Goal: Obtain resource: Download file/media

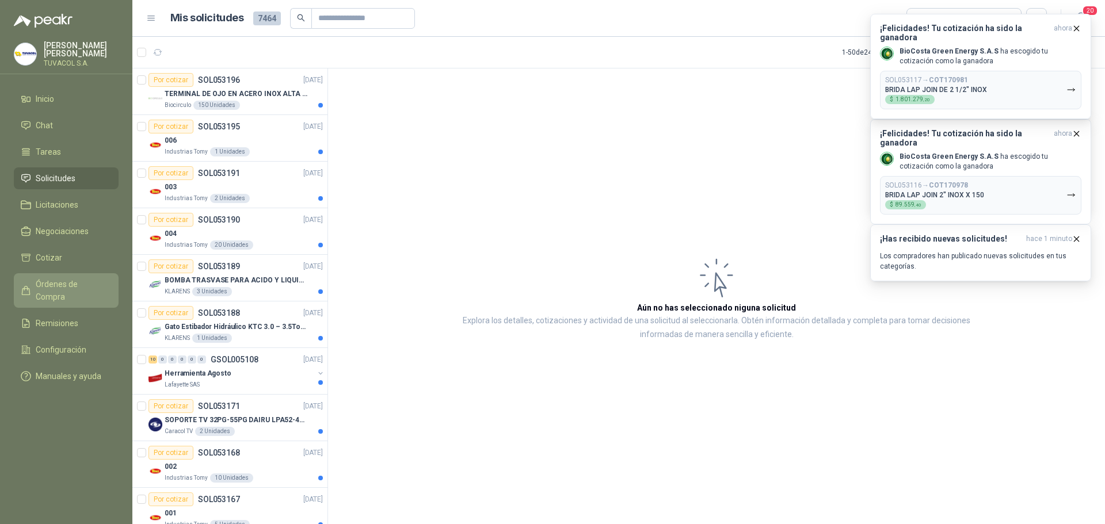
click at [101, 293] on span "Órdenes de Compra" at bounding box center [72, 290] width 72 height 25
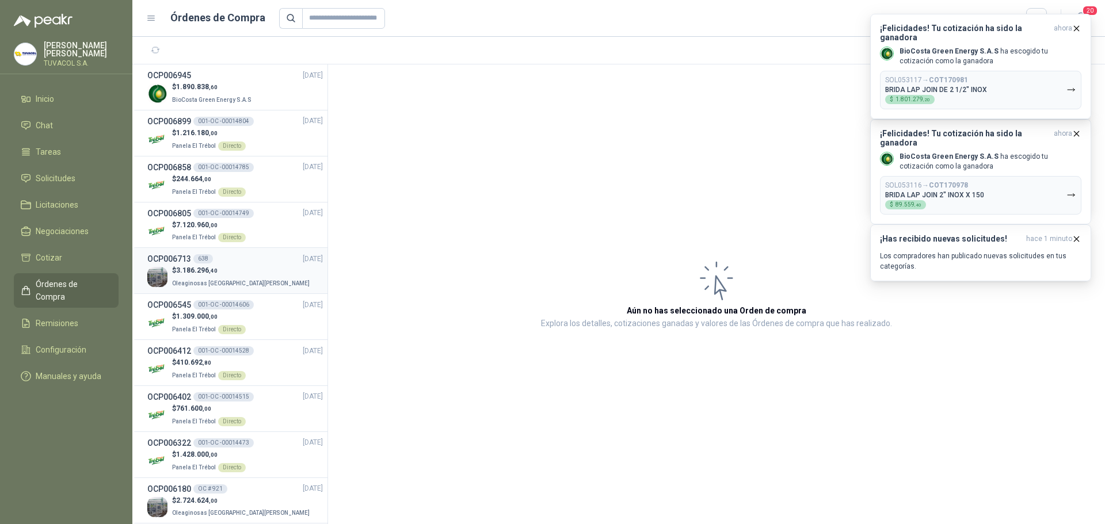
click at [219, 267] on p "$ 3.186.296 ,40" at bounding box center [242, 270] width 140 height 11
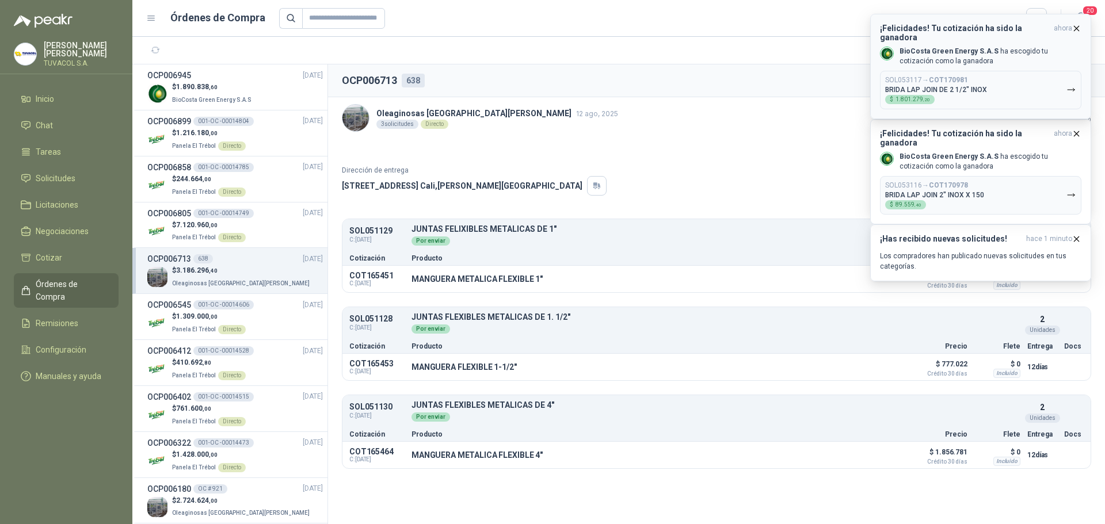
click at [1075, 29] on icon "button" at bounding box center [1076, 29] width 10 height 10
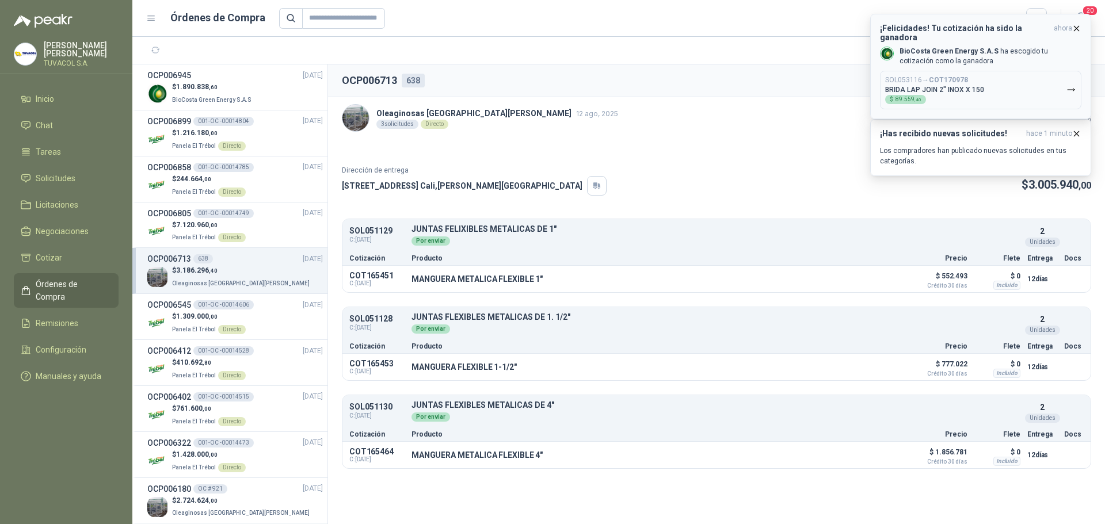
click at [1081, 25] on button "¡Felicidades! Tu cotización ha sido la ganadora ahora BioCosta Green Energy S.A…" at bounding box center [980, 66] width 221 height 105
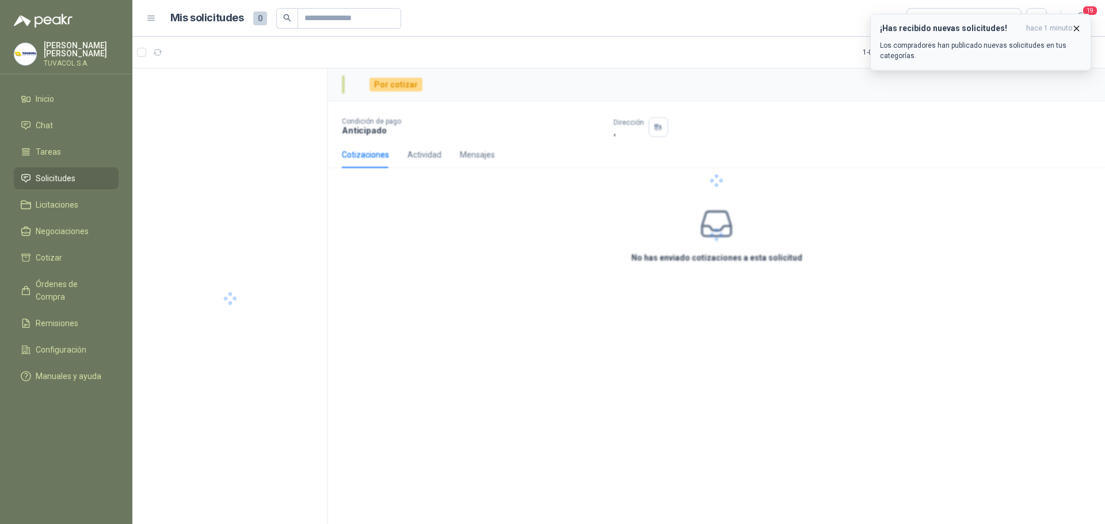
click at [1075, 29] on icon "button" at bounding box center [1076, 29] width 10 height 10
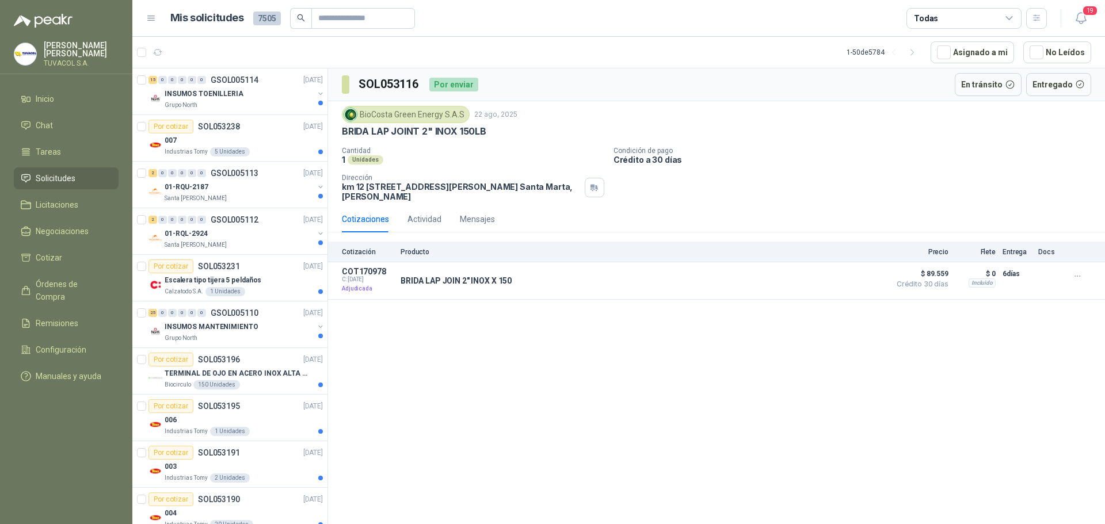
click at [54, 185] on span "Solicitudes" at bounding box center [56, 178] width 40 height 13
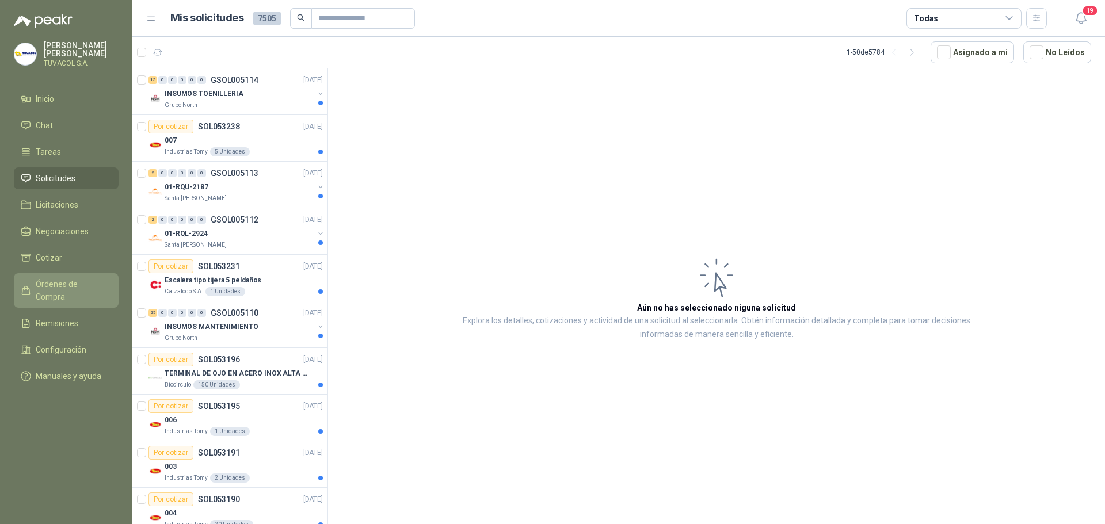
click at [75, 293] on span "Órdenes de Compra" at bounding box center [72, 290] width 72 height 25
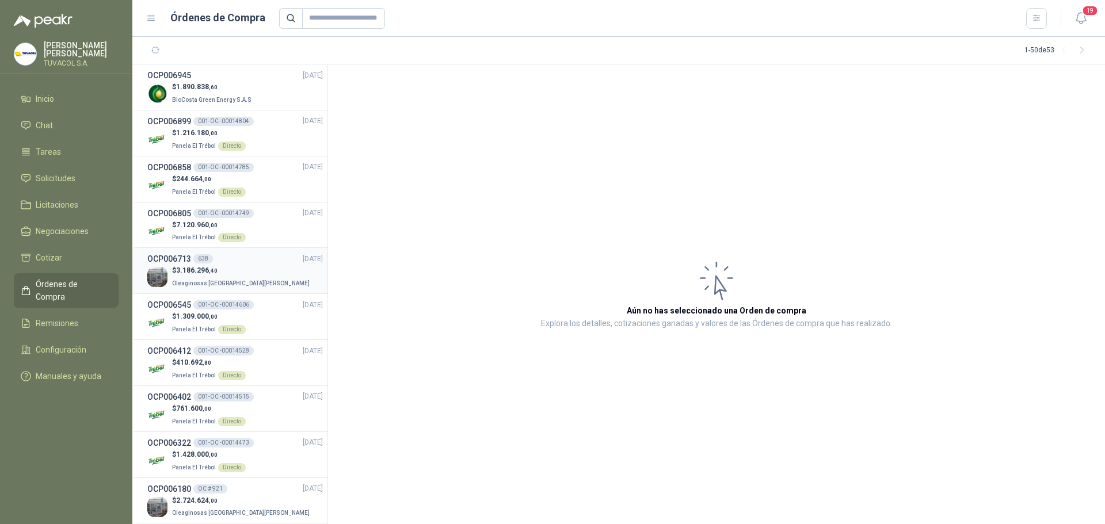
click at [266, 279] on div "$ 3.186.296 ,40 Oleaginosas [GEOGRAPHIC_DATA][PERSON_NAME]" at bounding box center [234, 277] width 175 height 24
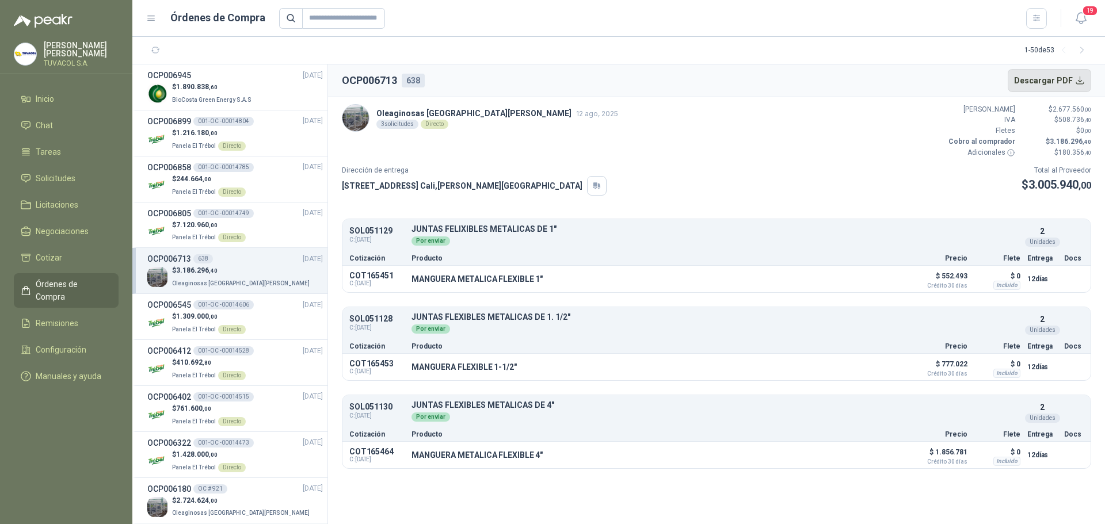
click at [1080, 78] on button "Descargar PDF" at bounding box center [1049, 80] width 84 height 23
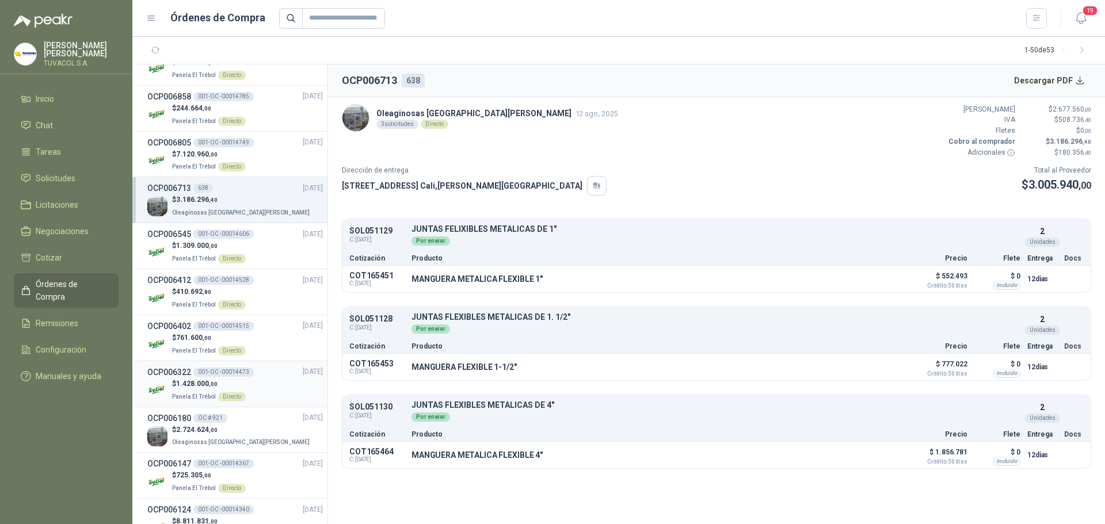
scroll to position [115, 0]
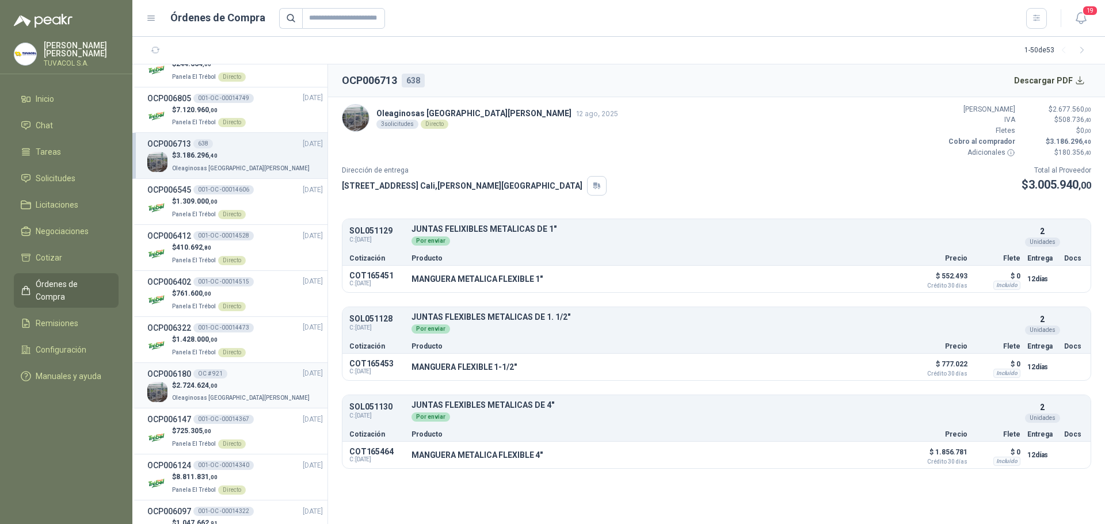
click at [253, 383] on div "$ 2.724.624 ,00 Oleaginosas [GEOGRAPHIC_DATA][PERSON_NAME]" at bounding box center [234, 392] width 175 height 24
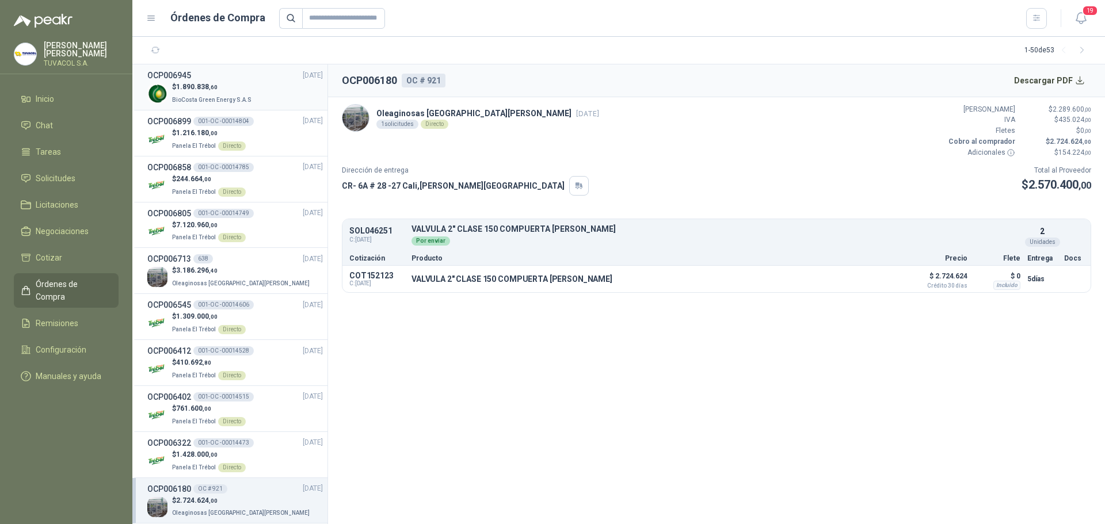
click at [219, 94] on p "BioCosta Green Energy S.A.S" at bounding box center [213, 99] width 82 height 13
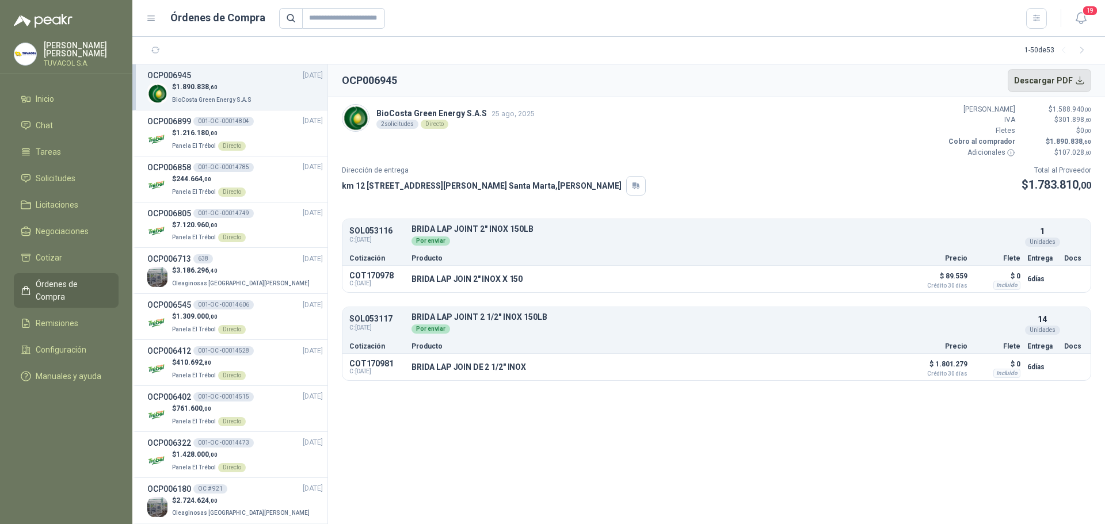
click at [1075, 81] on button "Descargar PDF" at bounding box center [1049, 80] width 84 height 23
click at [286, 266] on div "$ 3.186.296 ,40 Oleaginosas [GEOGRAPHIC_DATA][PERSON_NAME]" at bounding box center [234, 277] width 175 height 24
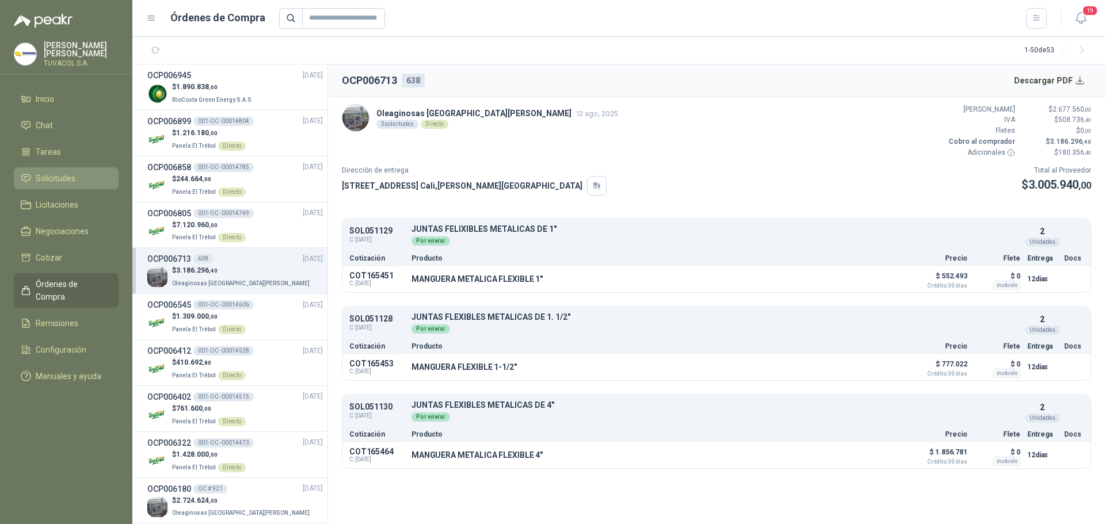
click at [78, 180] on li "Solicitudes" at bounding box center [66, 178] width 91 height 13
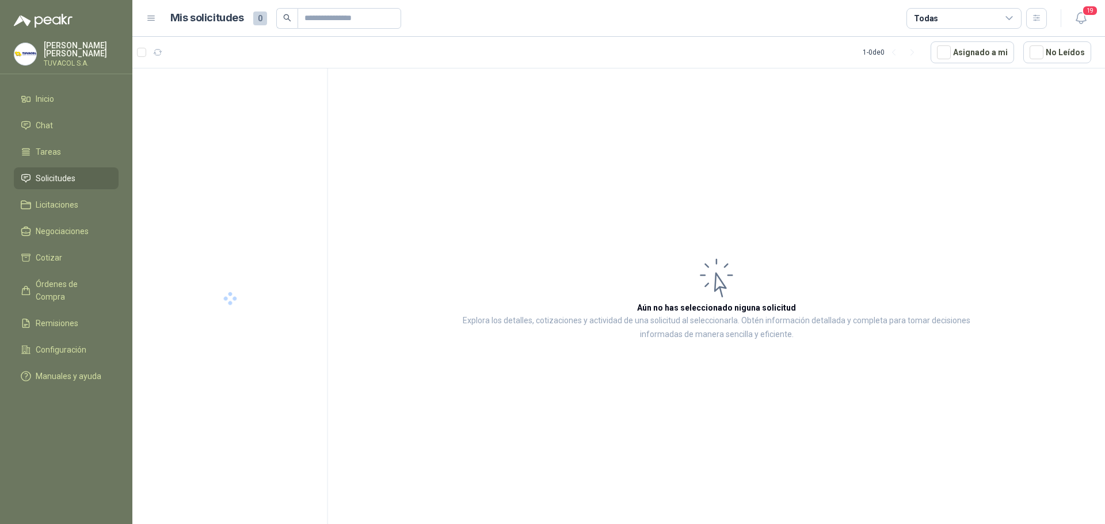
click at [989, 18] on div "Todas" at bounding box center [963, 18] width 115 height 21
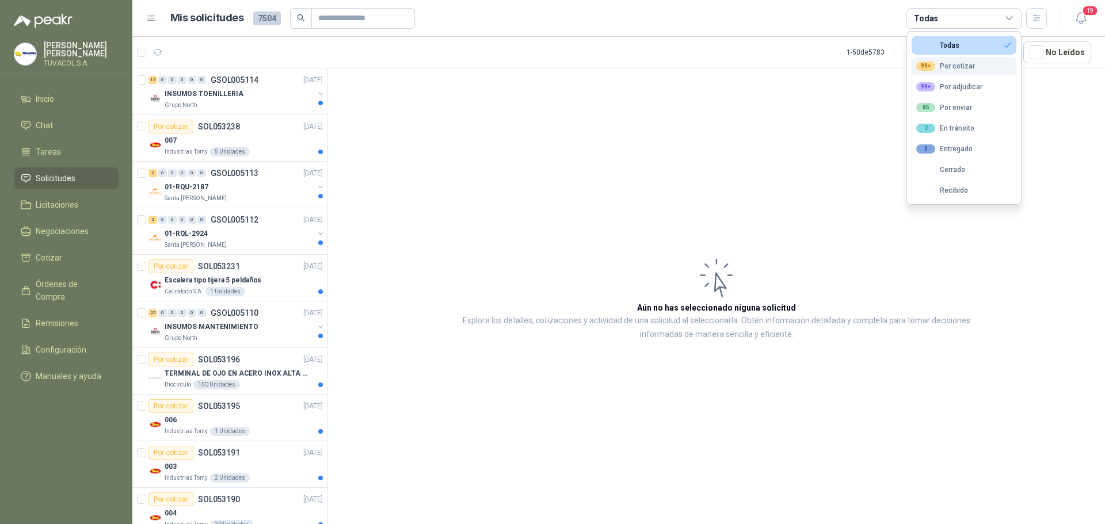
click at [969, 59] on button "99+ Por cotizar" at bounding box center [963, 66] width 105 height 18
